Goal: Navigation & Orientation: Understand site structure

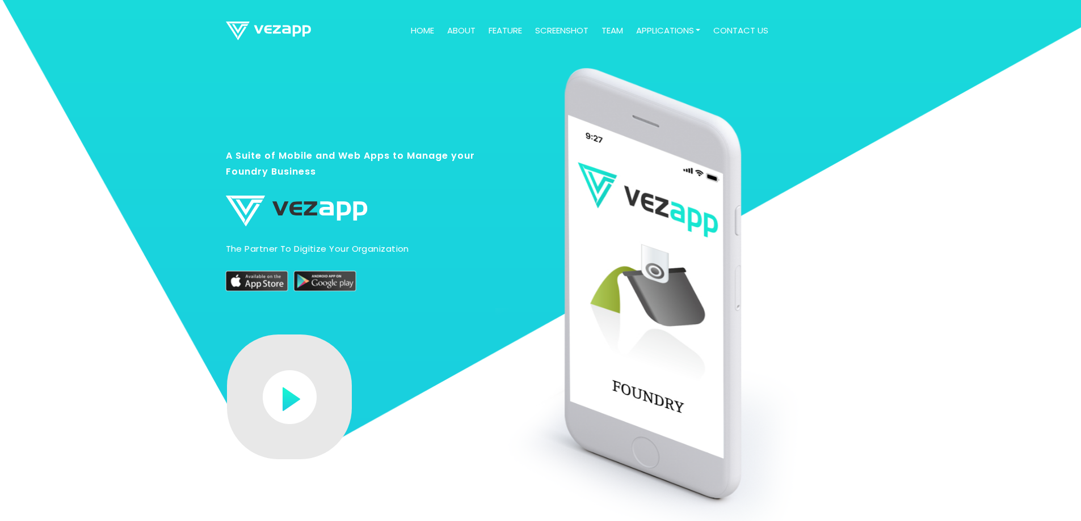
click at [289, 403] on img at bounding box center [290, 397] width 54 height 54
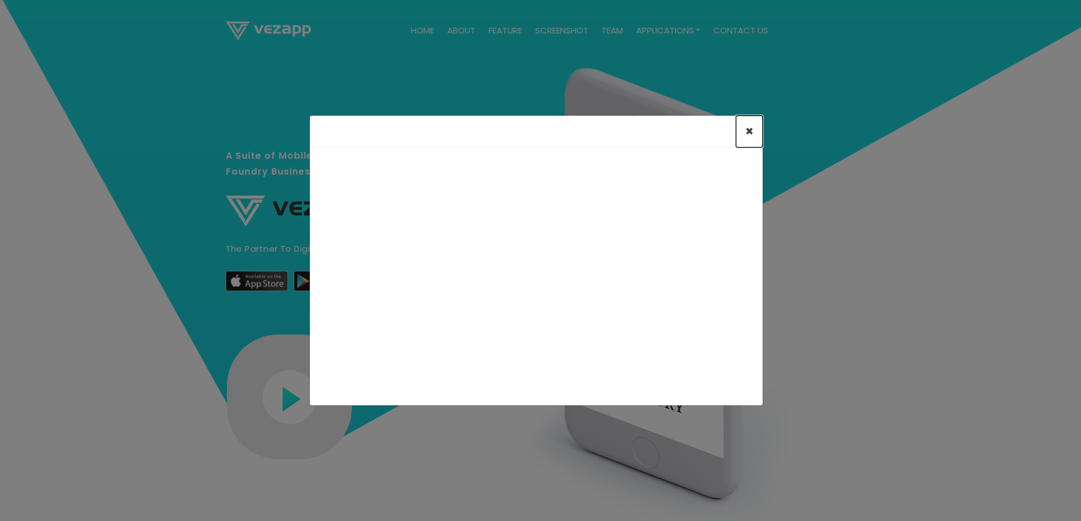
click at [752, 127] on span "×" at bounding box center [749, 131] width 9 height 19
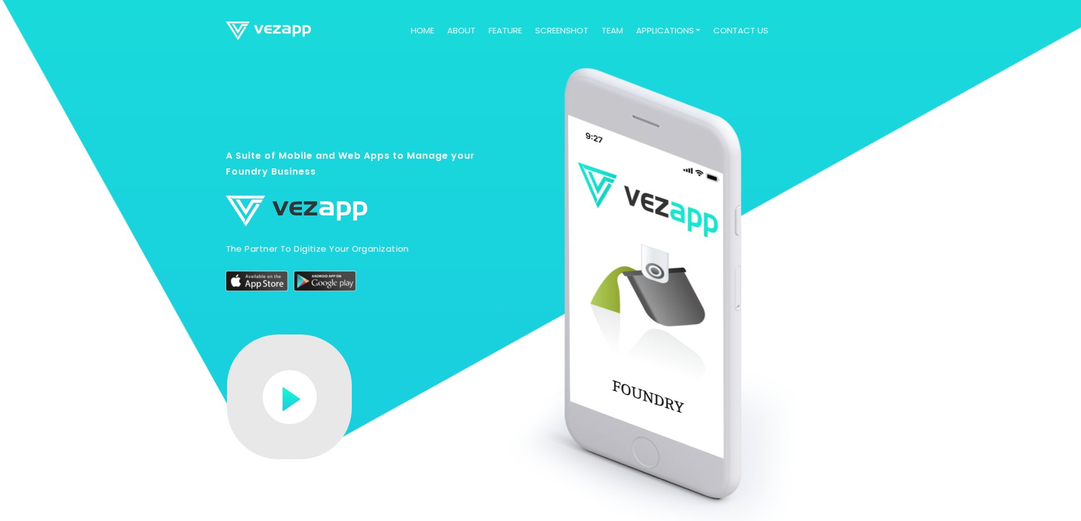
click at [420, 30] on link "Home" at bounding box center [422, 31] width 32 height 22
click at [502, 33] on link "feature" at bounding box center [505, 31] width 43 height 22
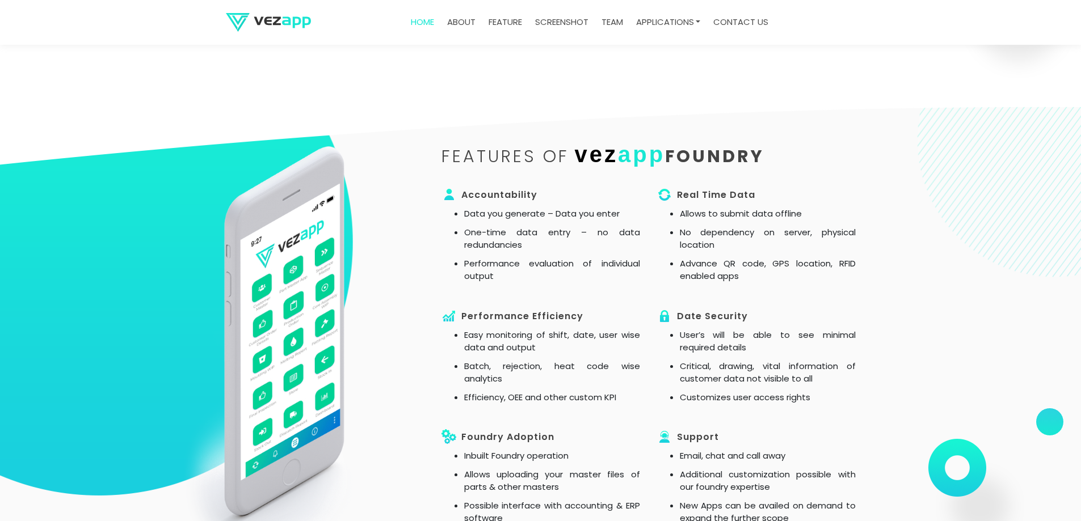
scroll to position [933, 0]
